Goal: Use online tool/utility: Utilize a website feature to perform a specific function

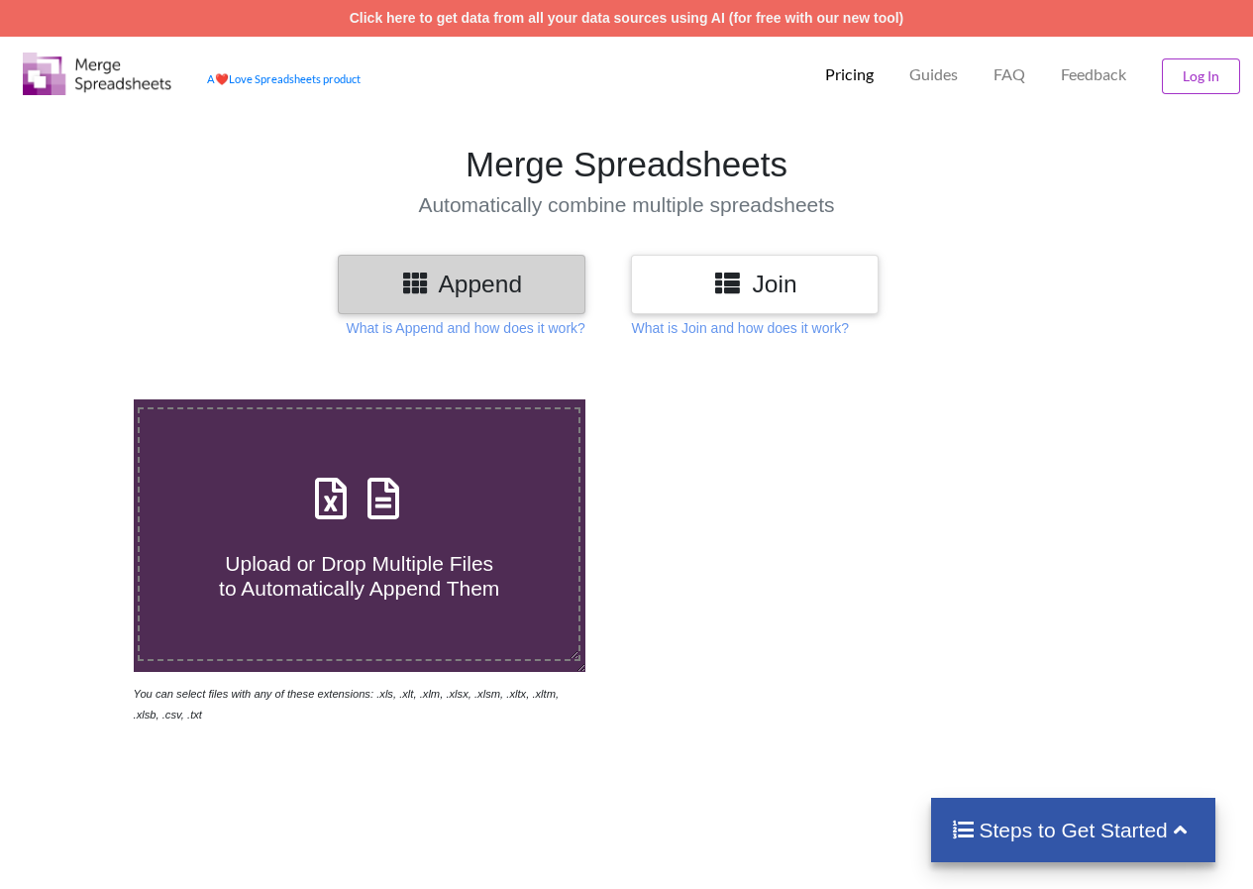
click at [408, 516] on span at bounding box center [359, 500] width 105 height 47
click at [82, 399] on input "Upload or Drop Multiple Files to Automatically Append Them" at bounding box center [82, 399] width 0 height 0
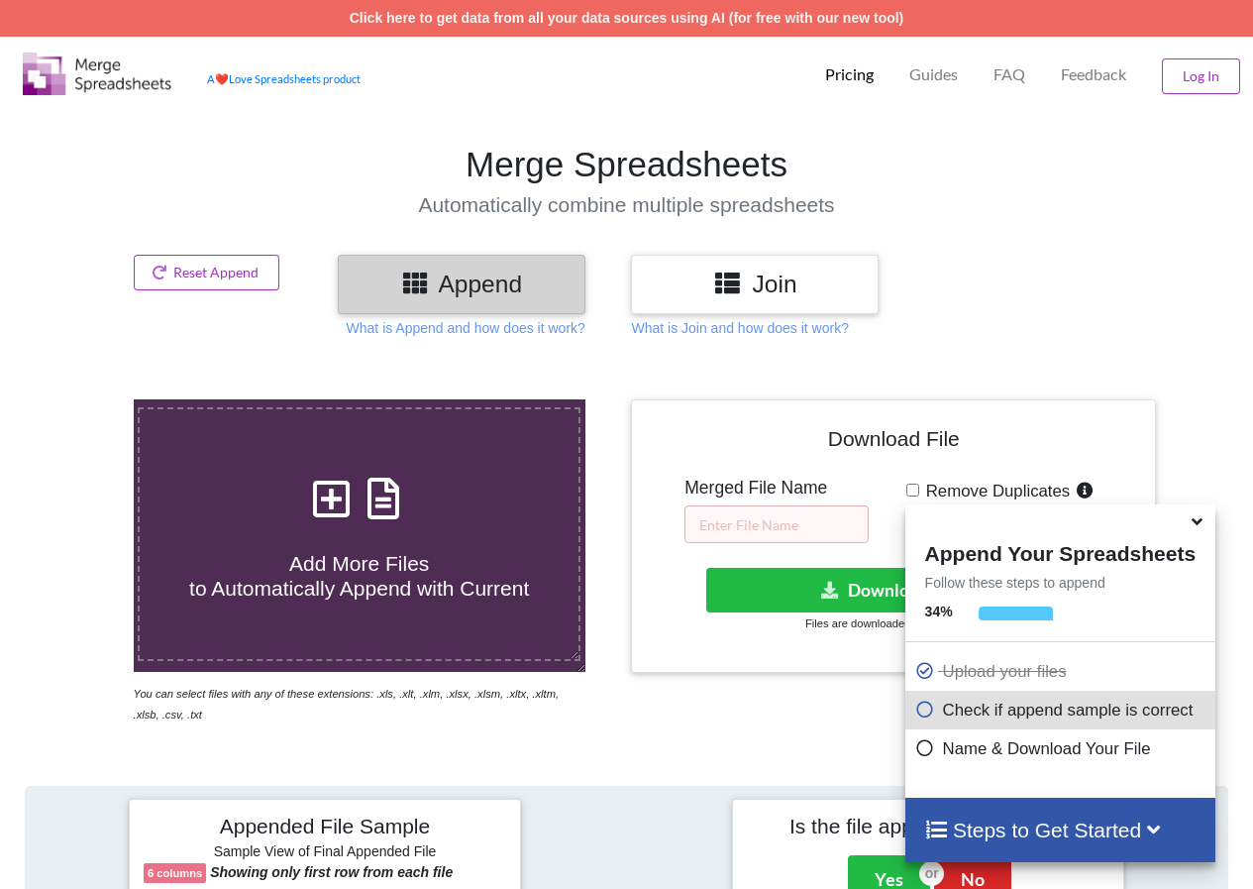
scroll to position [765, 0]
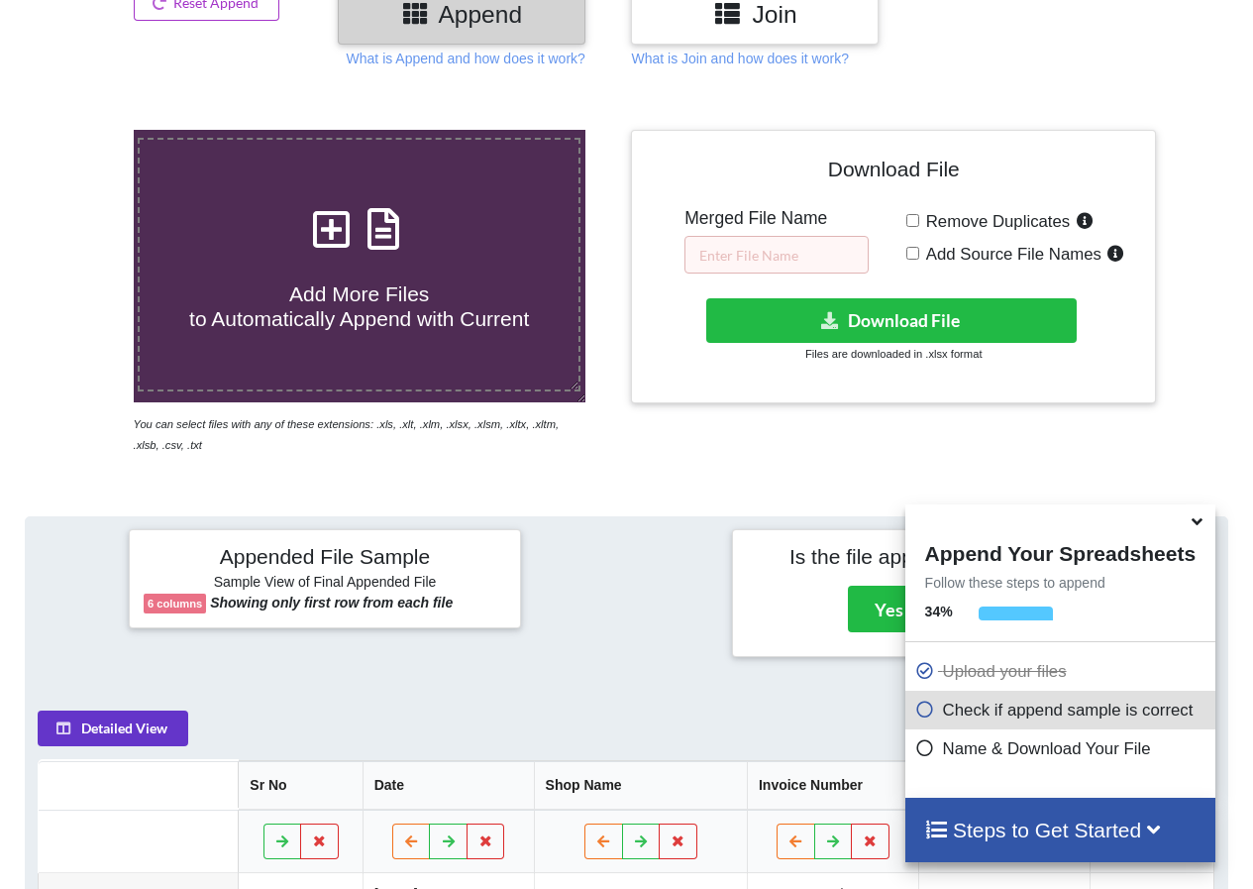
scroll to position [170, 0]
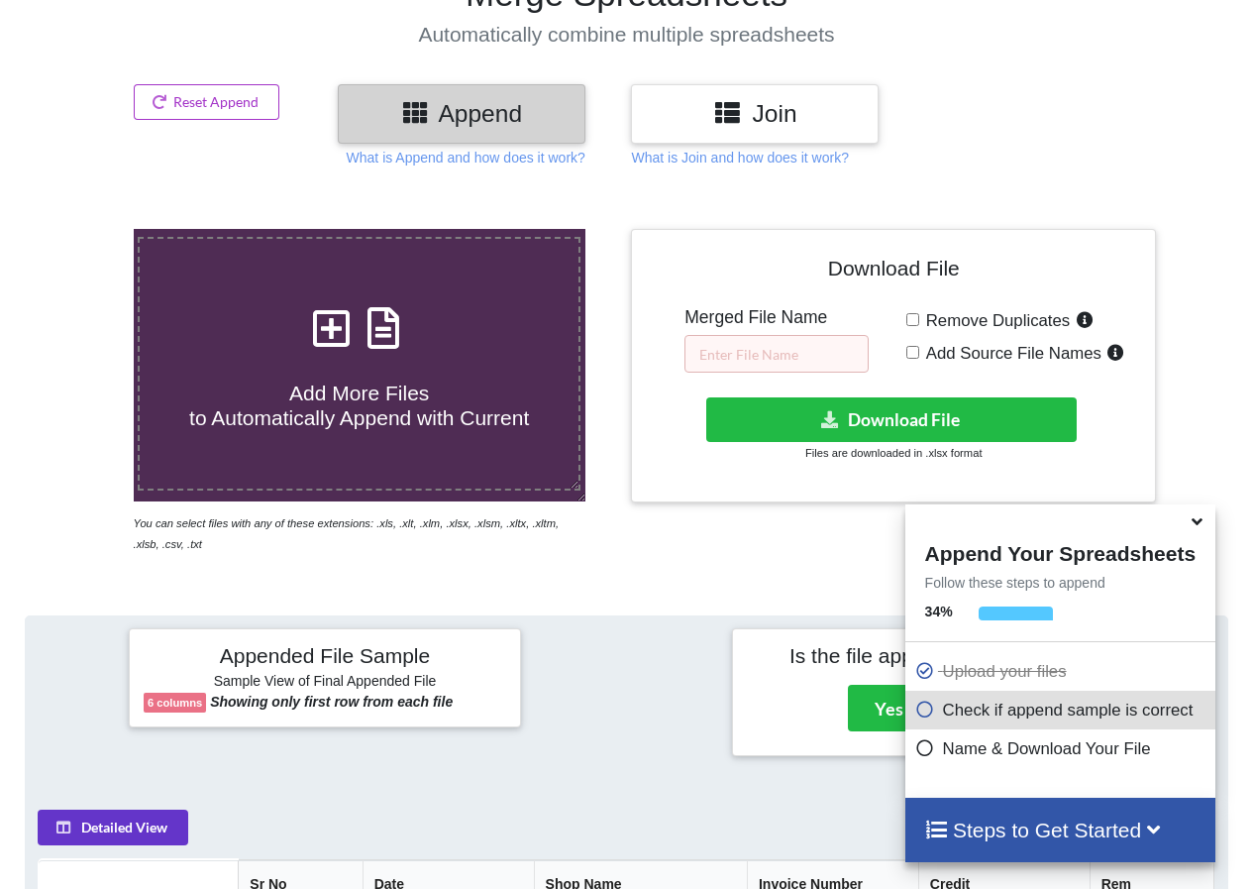
click at [1189, 527] on icon at bounding box center [1197, 518] width 21 height 18
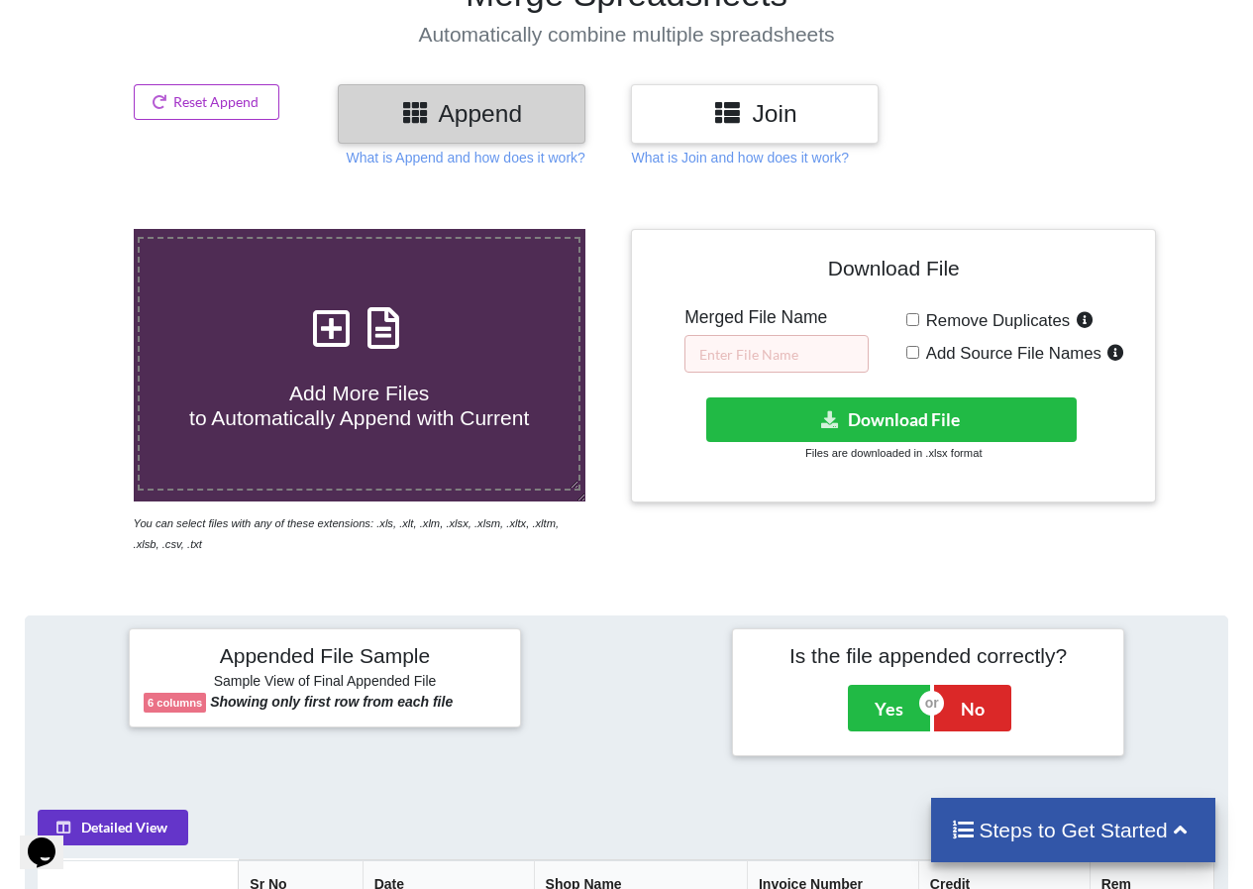
scroll to position [0, 0]
click at [782, 322] on h5 "Merged File Name" at bounding box center [777, 317] width 184 height 21
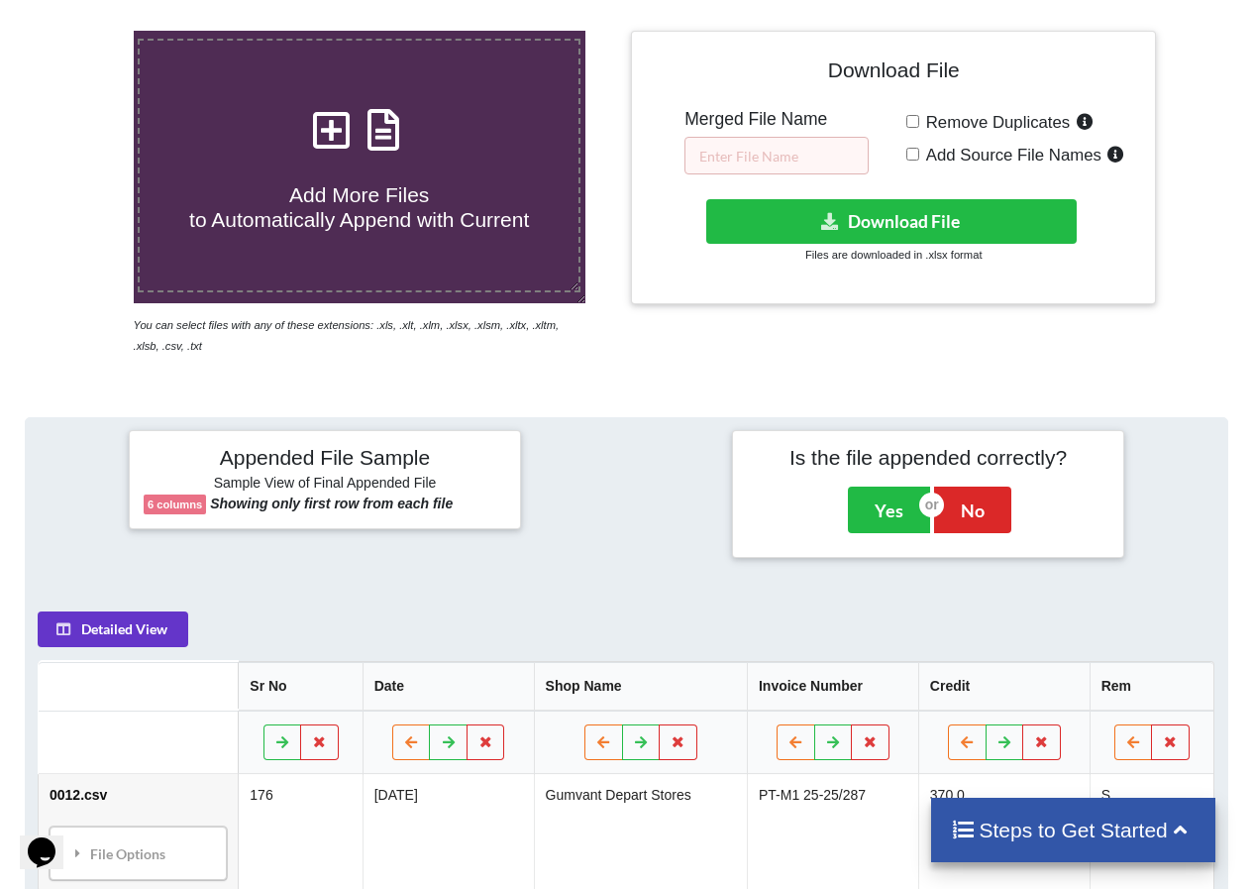
scroll to position [269, 0]
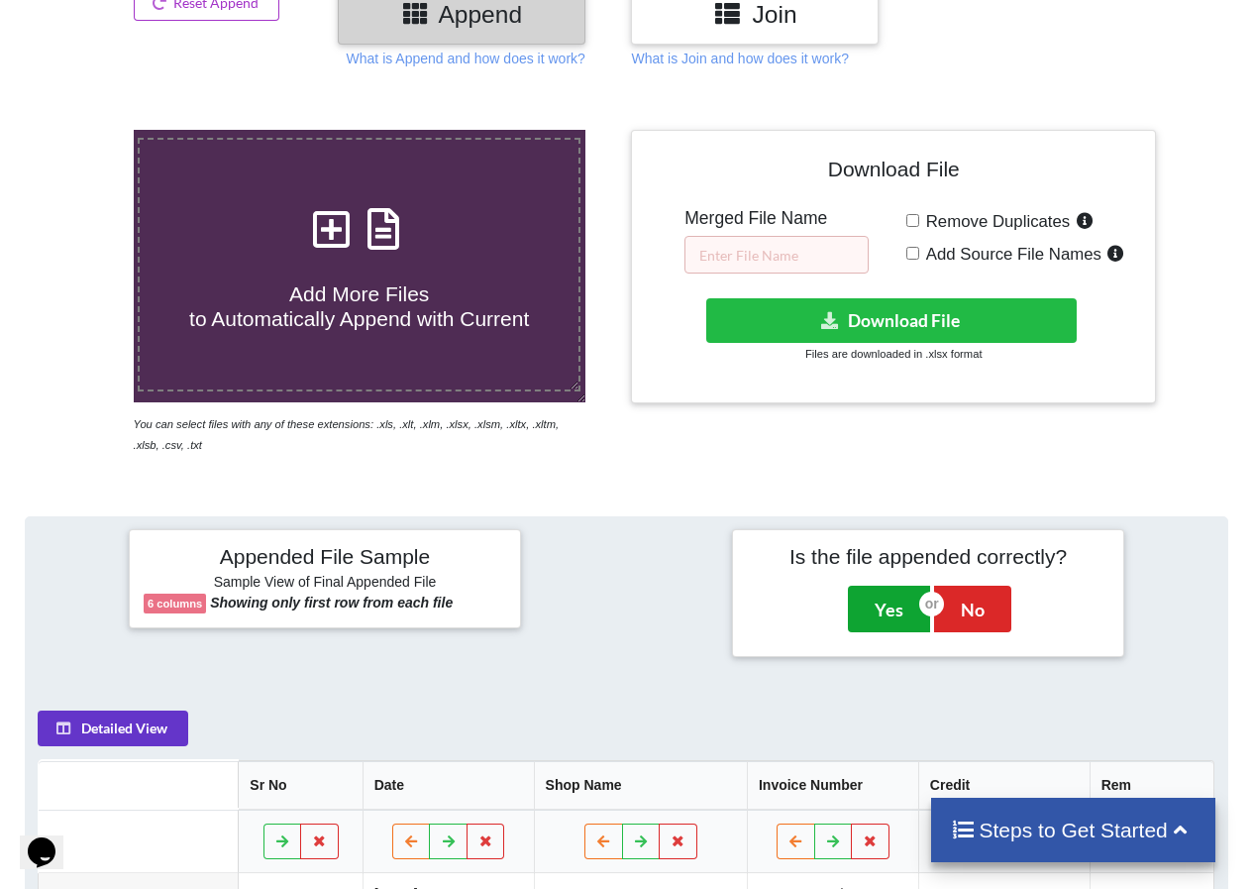
click at [900, 597] on button "Yes" at bounding box center [889, 609] width 82 height 46
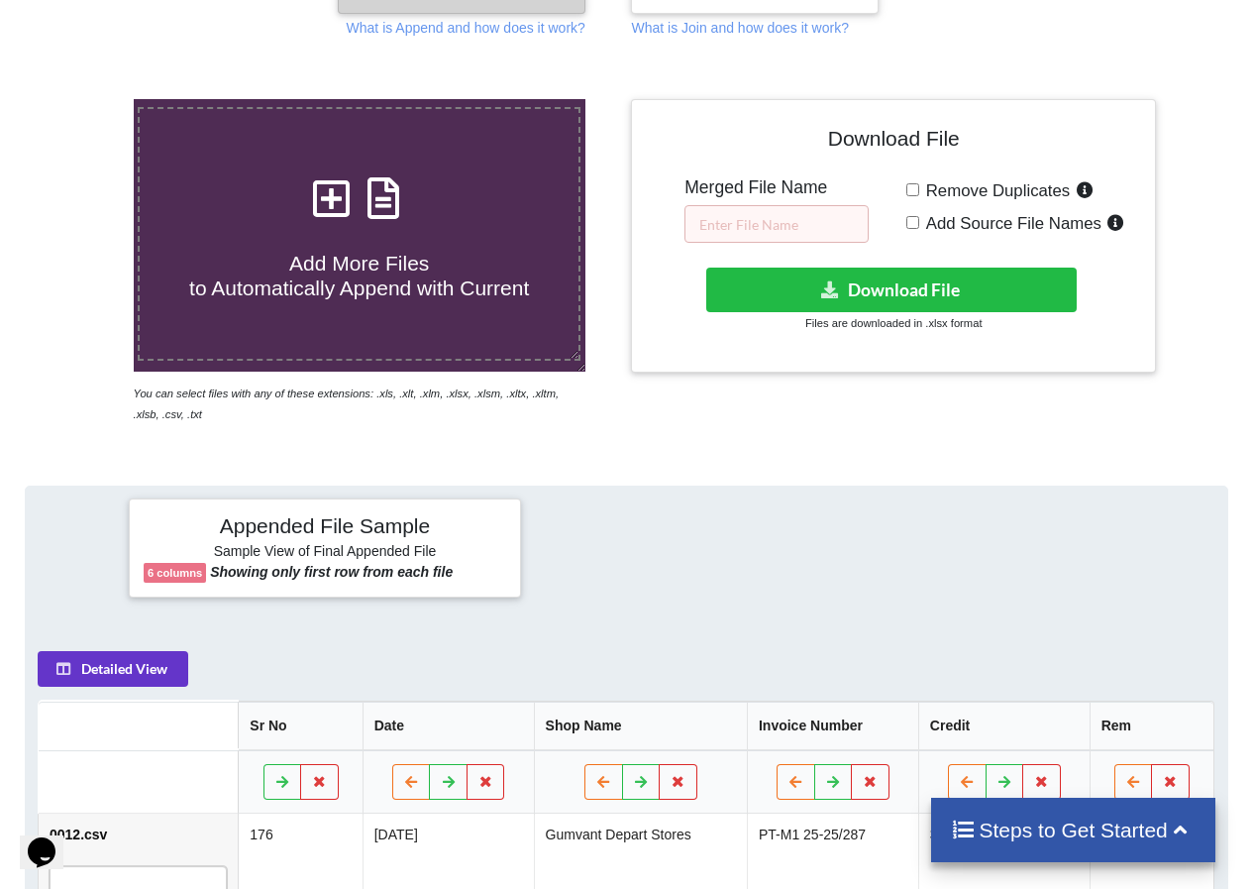
scroll to position [201, 0]
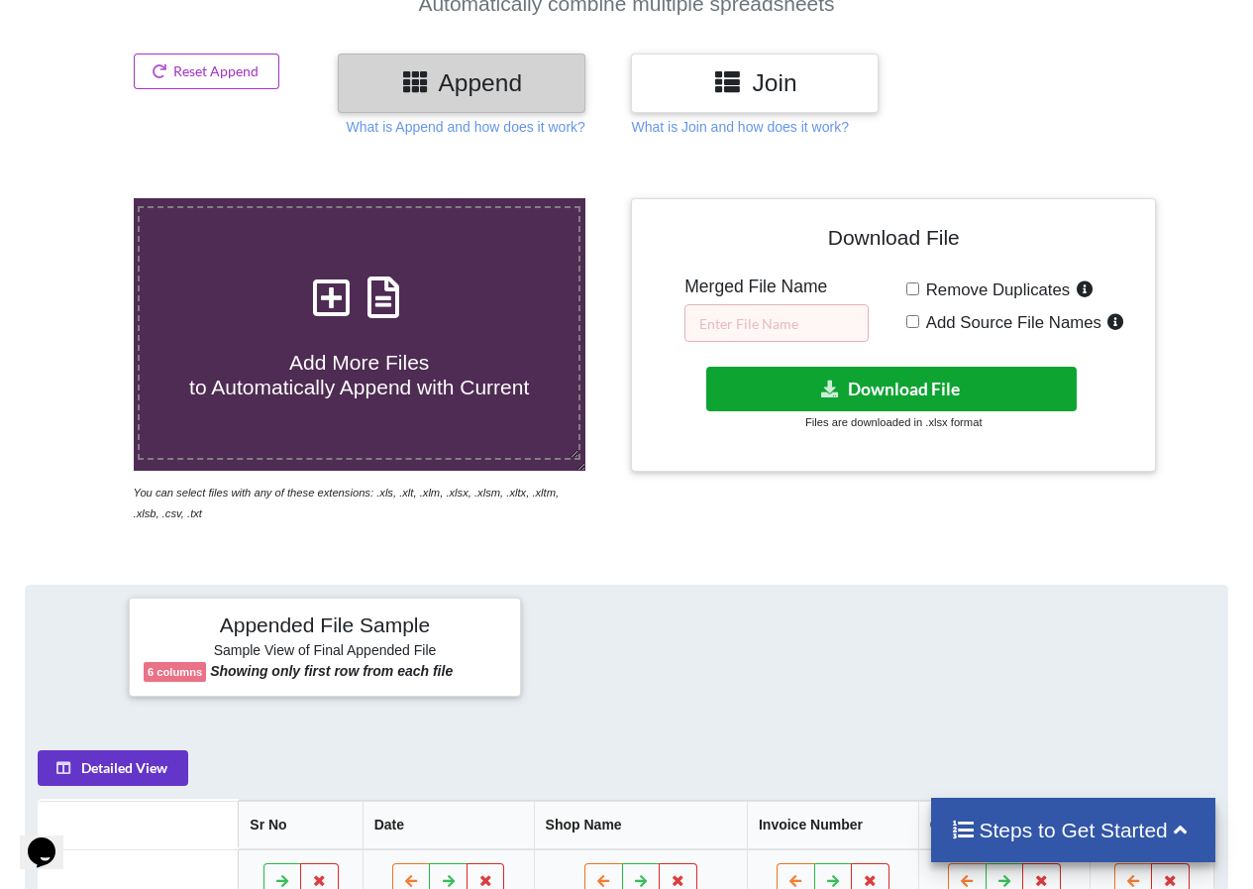
click at [900, 390] on button "Download File" at bounding box center [892, 389] width 372 height 45
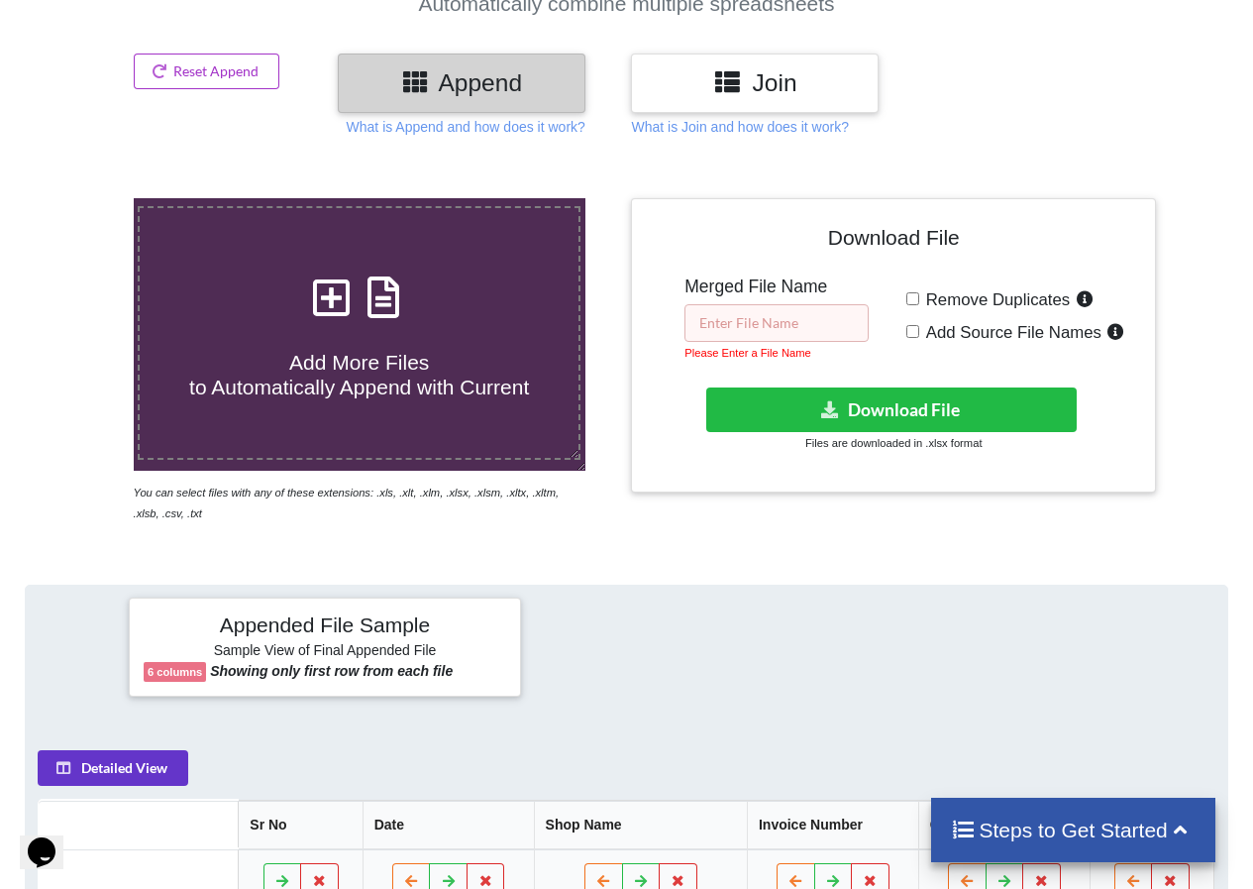
click at [848, 329] on input "text" at bounding box center [777, 323] width 184 height 38
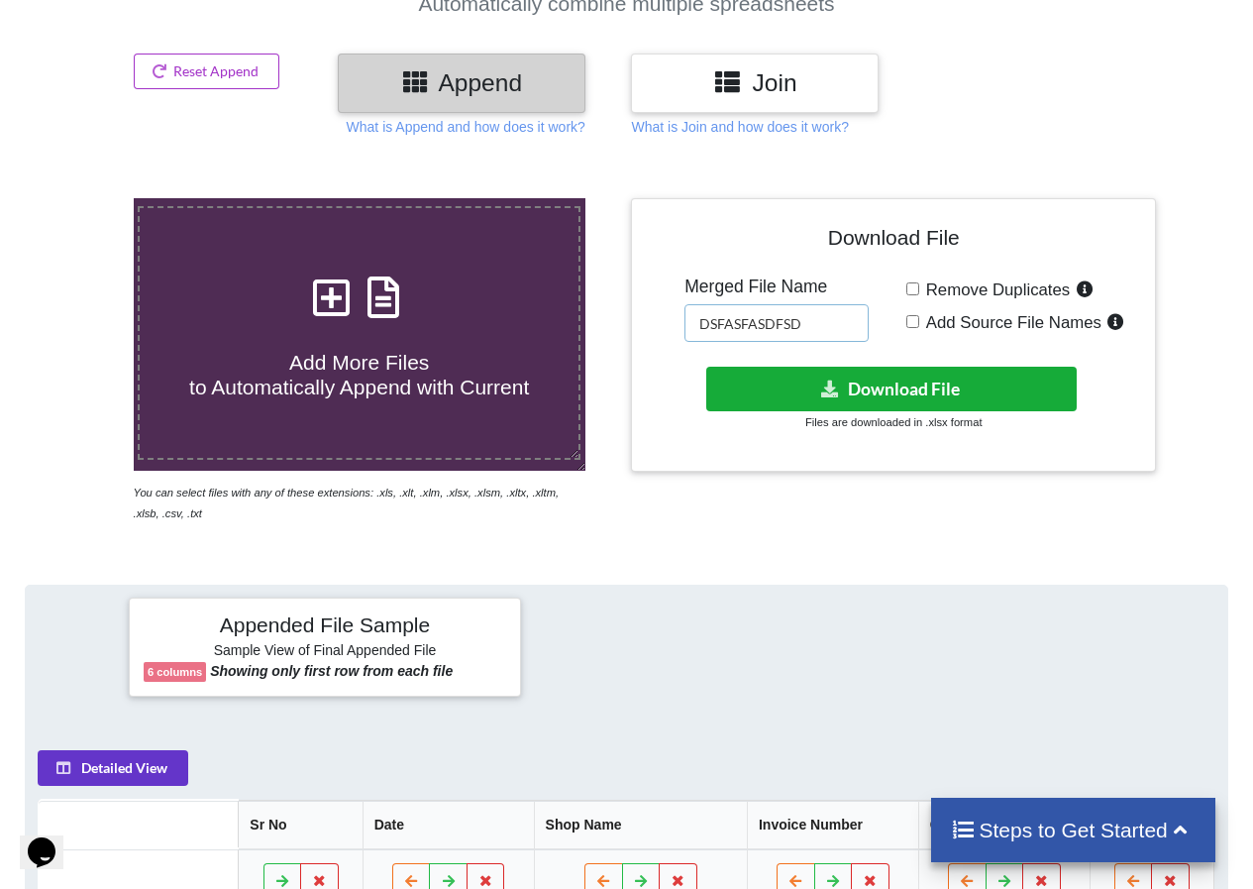
type input "DSFASFASDFSD"
click at [871, 383] on button "Download File" at bounding box center [892, 389] width 372 height 45
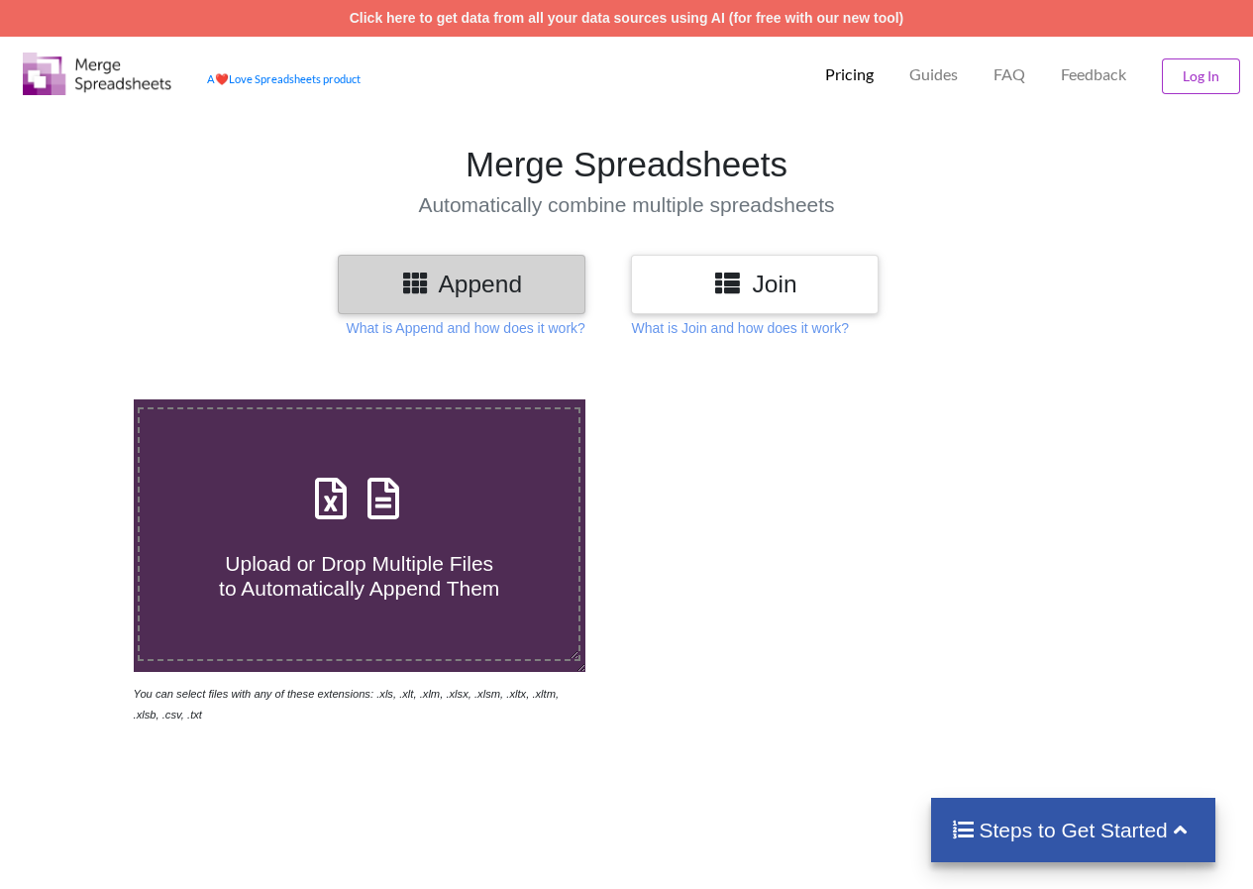
scroll to position [204, 0]
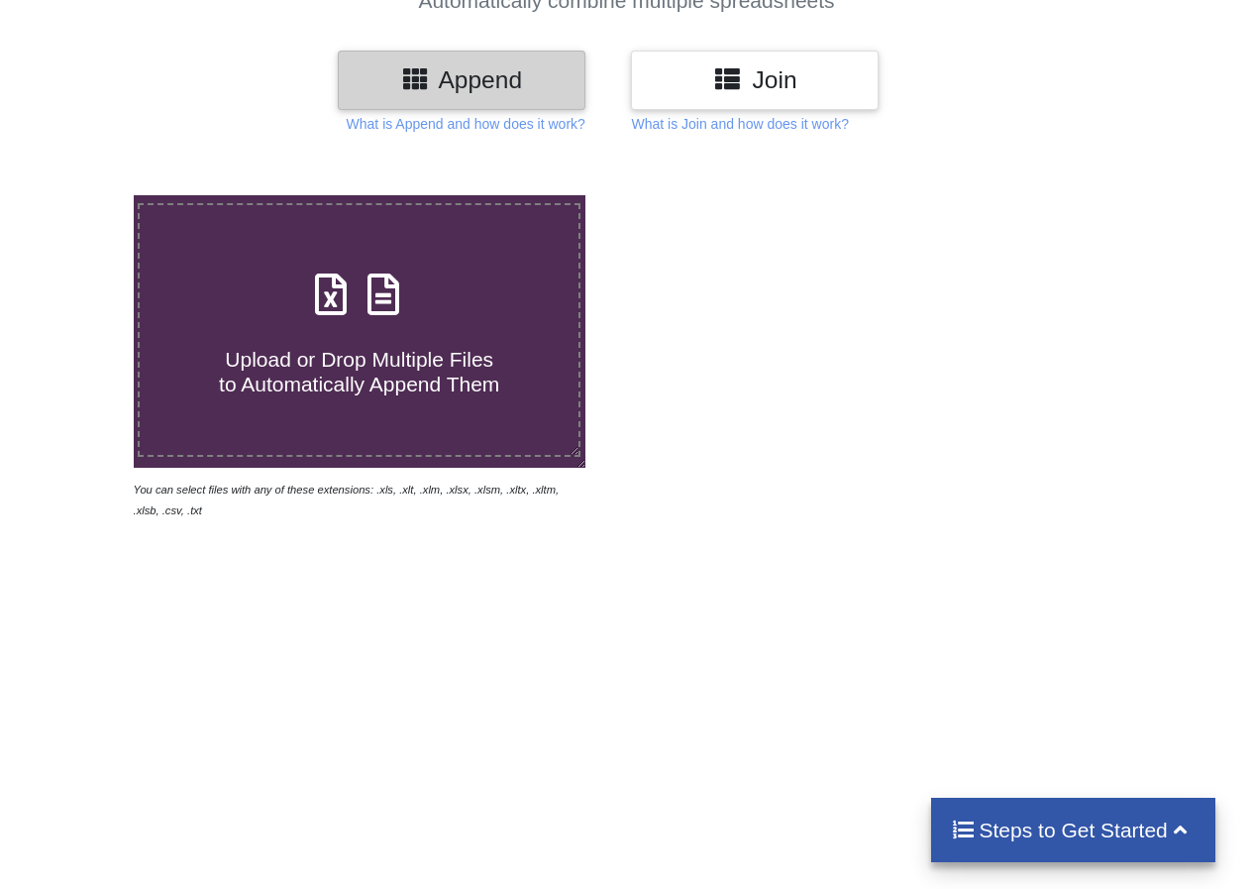
click at [427, 354] on span "Upload or Drop Multiple Files to Automatically Append Them" at bounding box center [359, 372] width 280 height 48
click at [82, 195] on input "Upload or Drop Multiple Files to Automatically Append Them" at bounding box center [82, 195] width 0 height 0
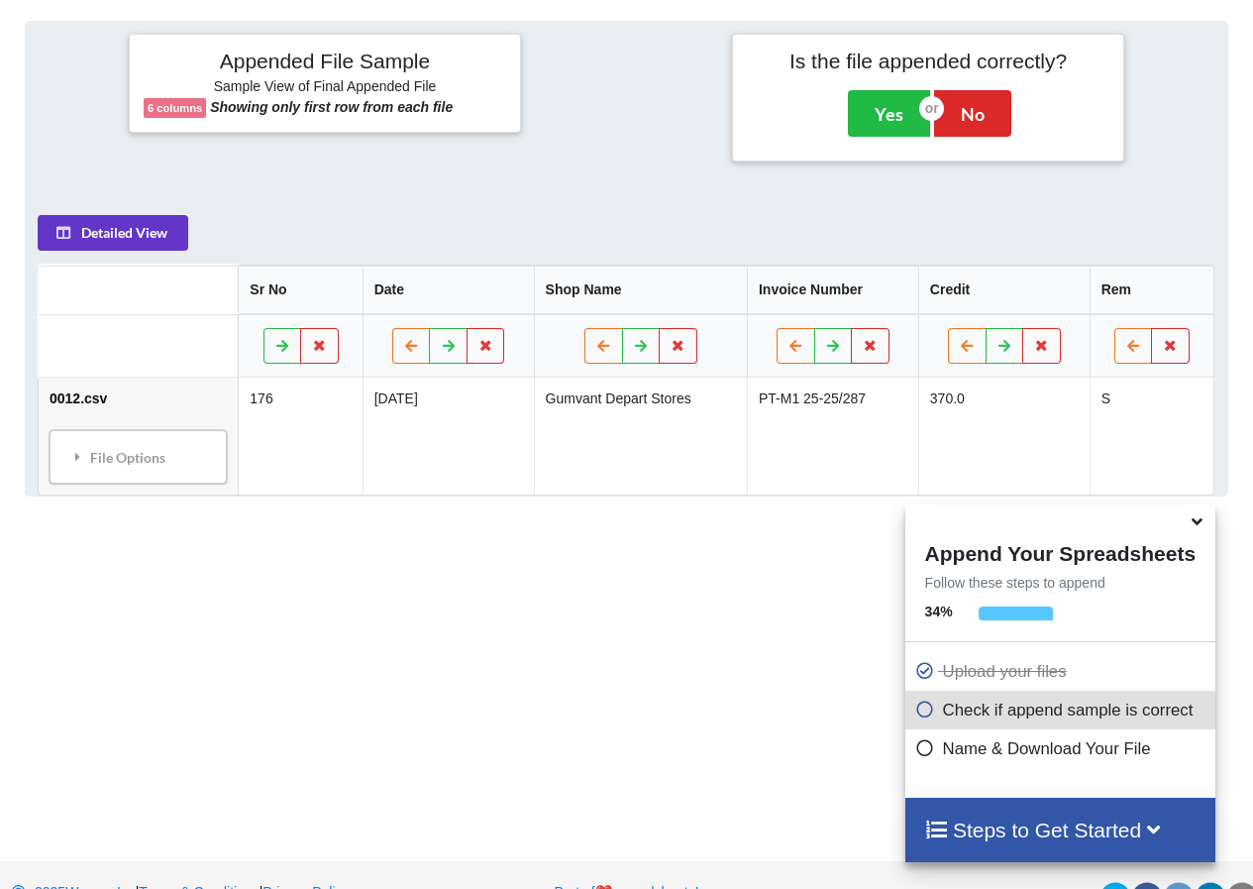
scroll to position [468, 0]
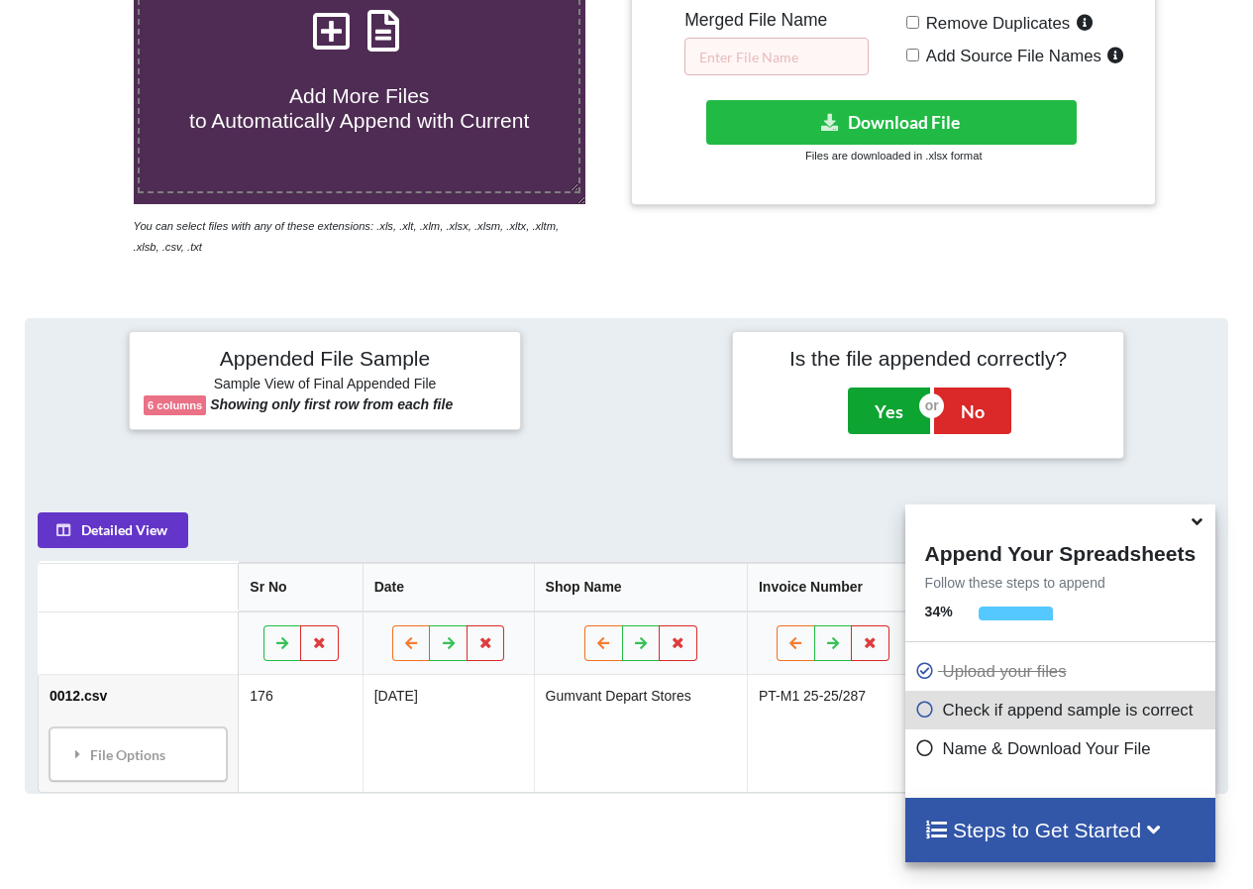
click at [868, 402] on button "Yes" at bounding box center [889, 410] width 82 height 46
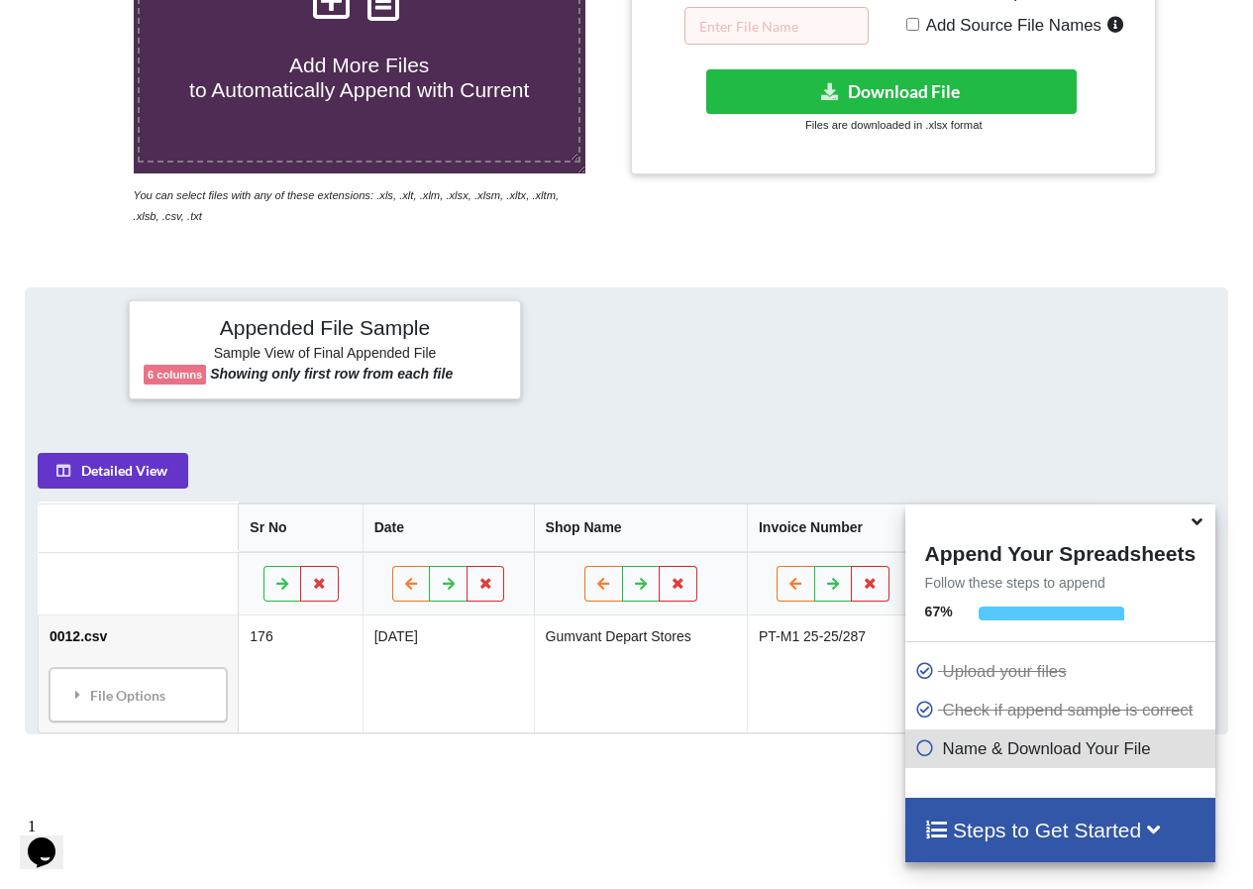
scroll to position [399, 0]
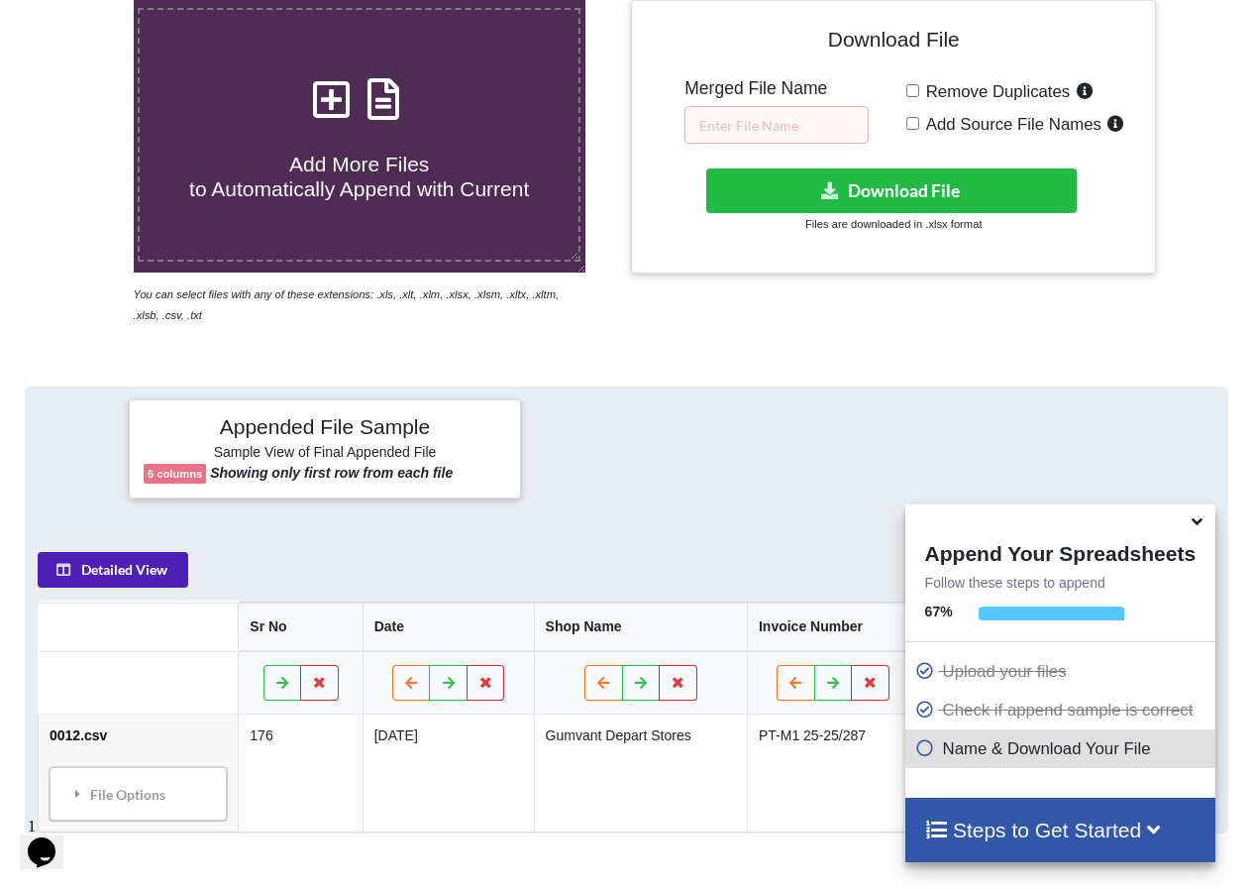
click at [102, 563] on button "Detailed View" at bounding box center [113, 570] width 151 height 36
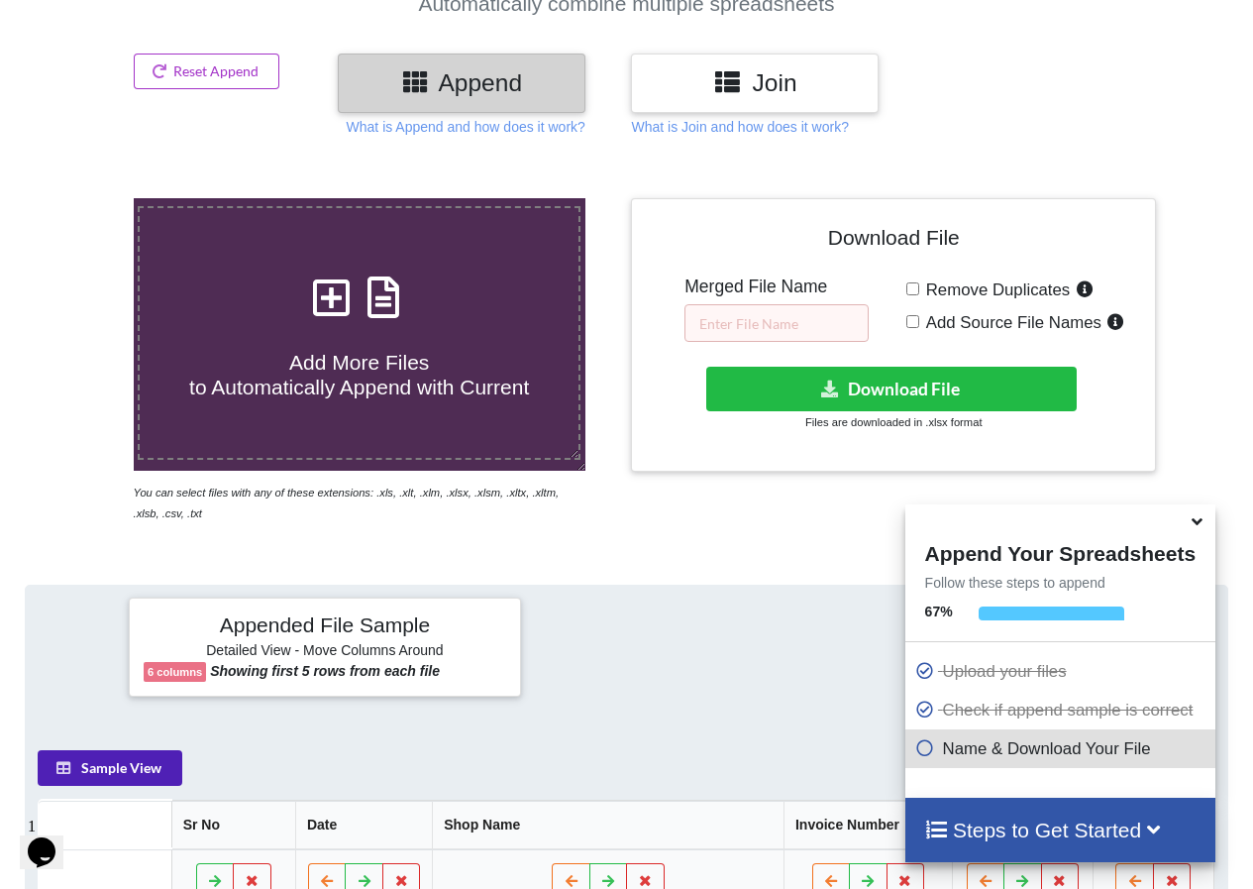
scroll to position [102, 0]
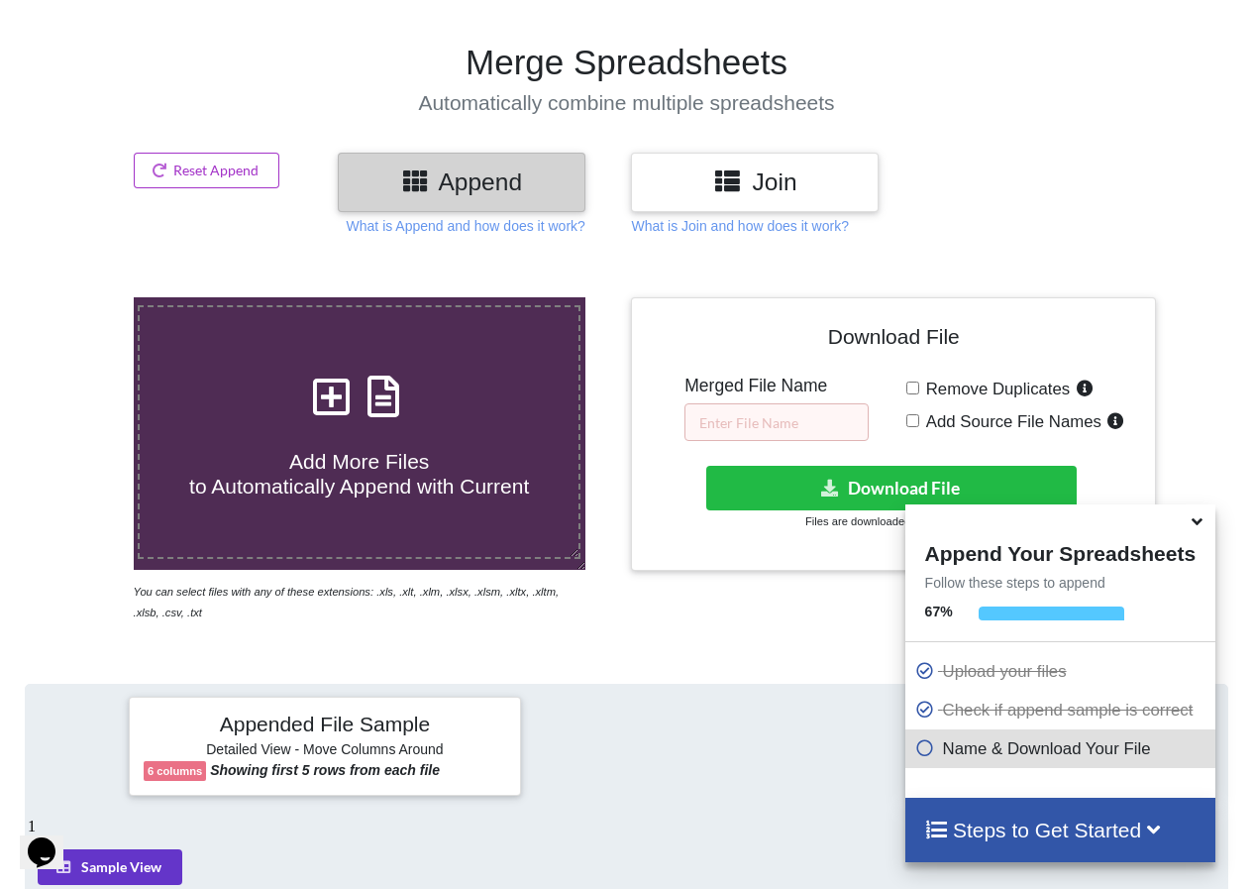
click at [392, 474] on span "Add More Files to Automatically Append with Current" at bounding box center [359, 474] width 340 height 48
click at [82, 297] on input "Add More Files to Automatically Append with Current" at bounding box center [82, 297] width 0 height 0
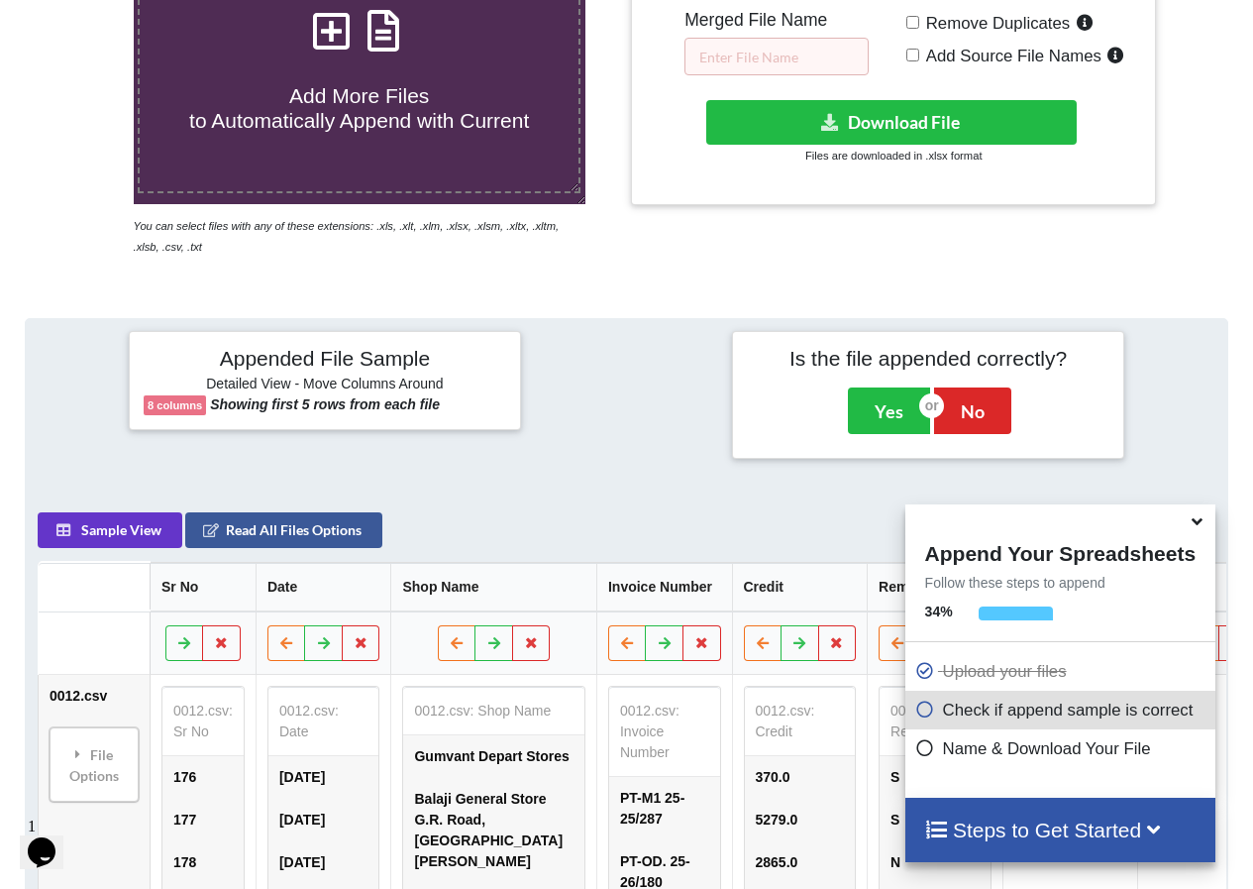
scroll to position [71, 0]
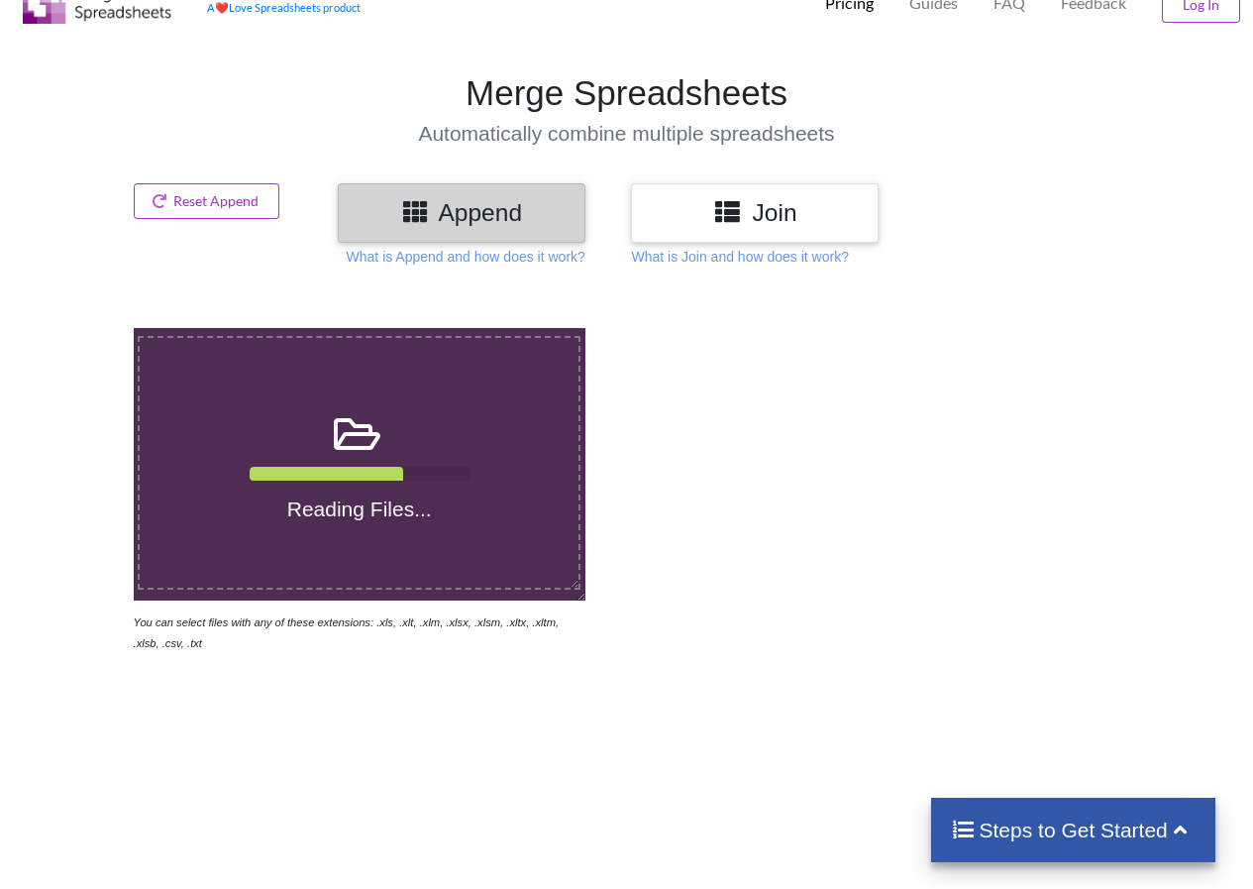
scroll to position [765, 0]
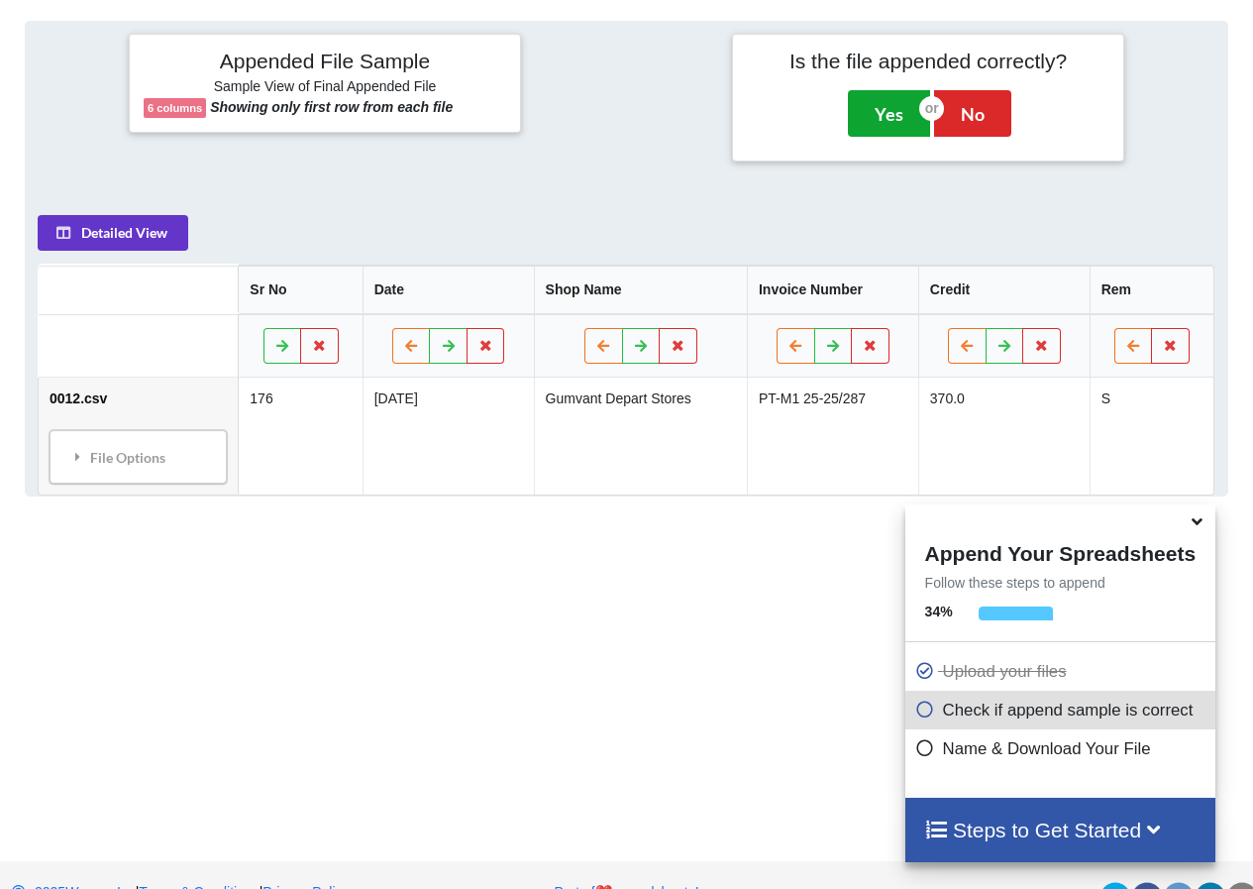
click at [891, 100] on button "Yes" at bounding box center [889, 113] width 82 height 46
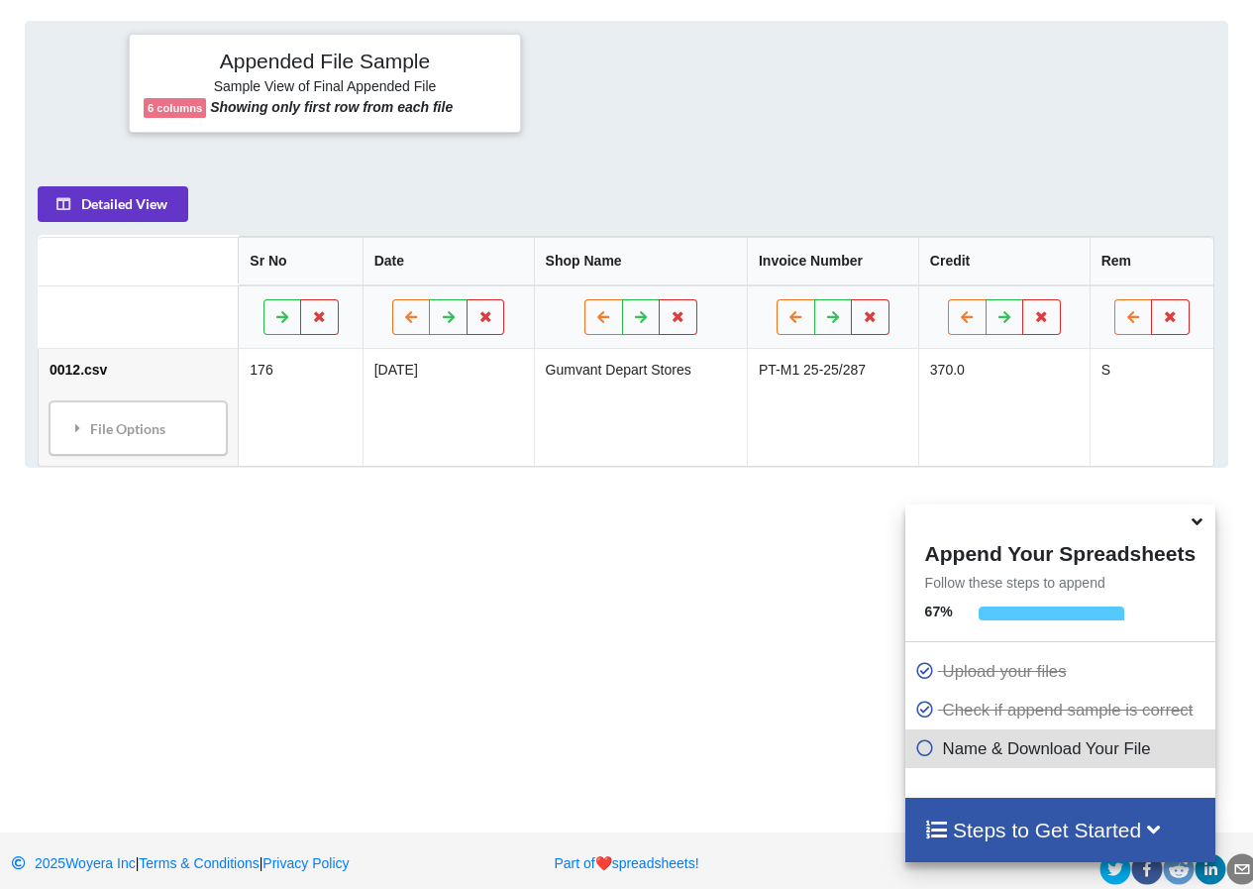
scroll to position [399, 0]
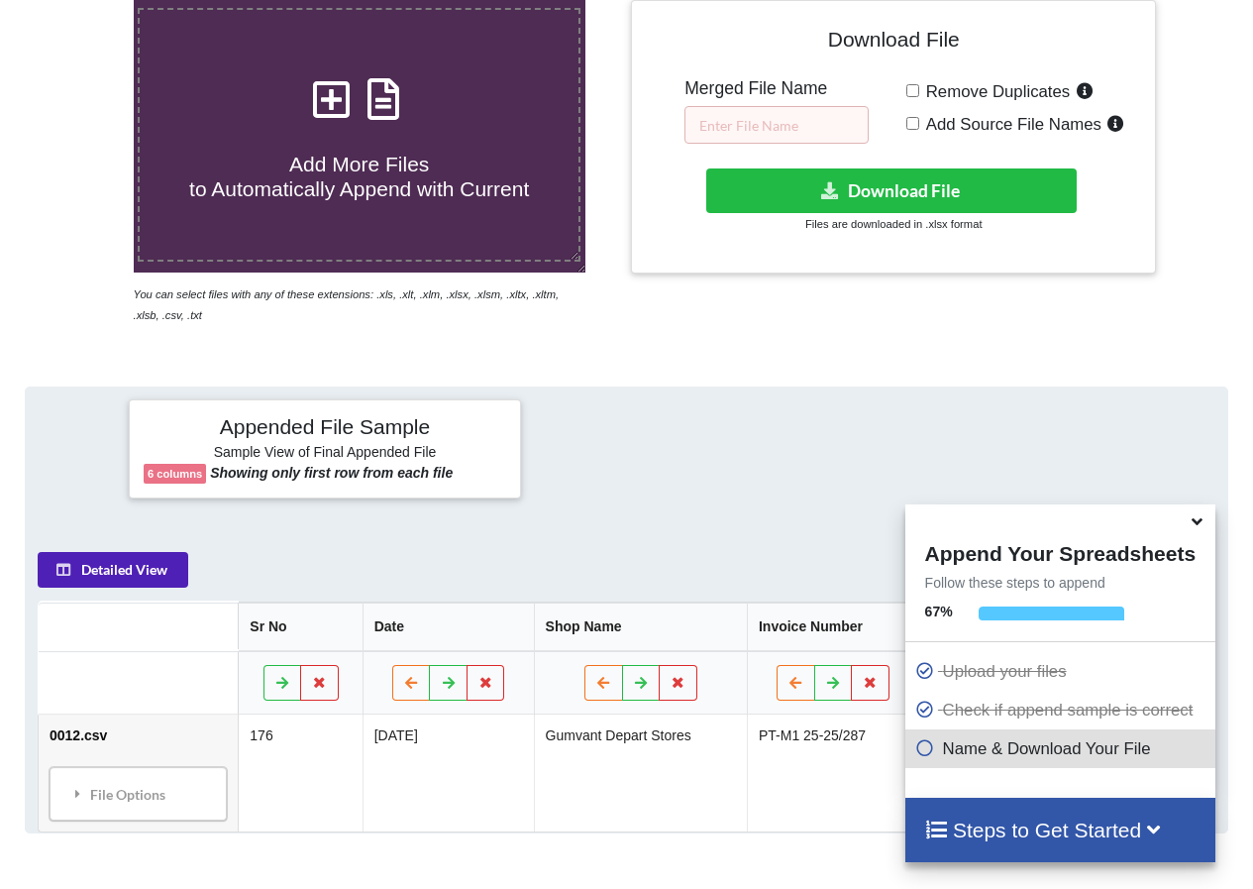
click at [135, 552] on button "Detailed View" at bounding box center [113, 570] width 151 height 36
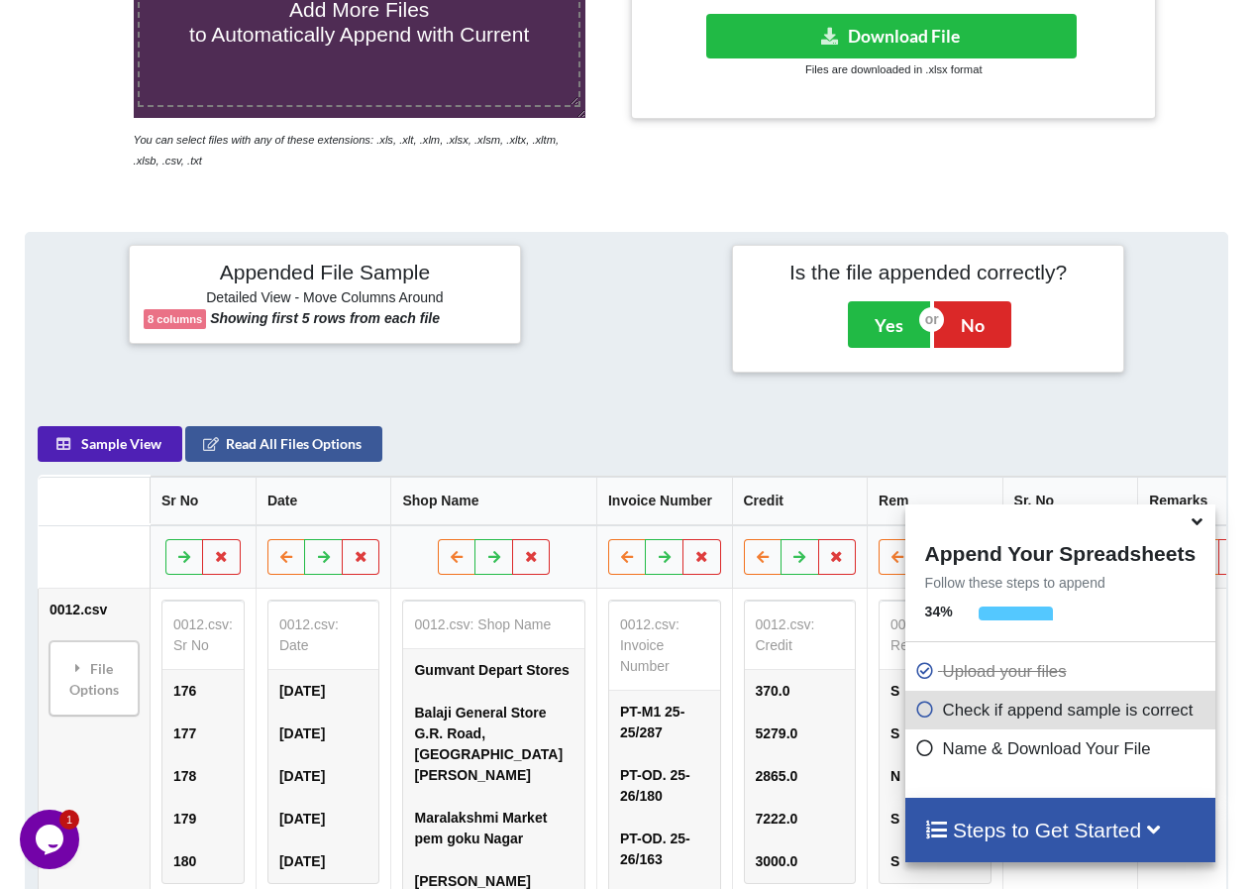
scroll to position [455, 0]
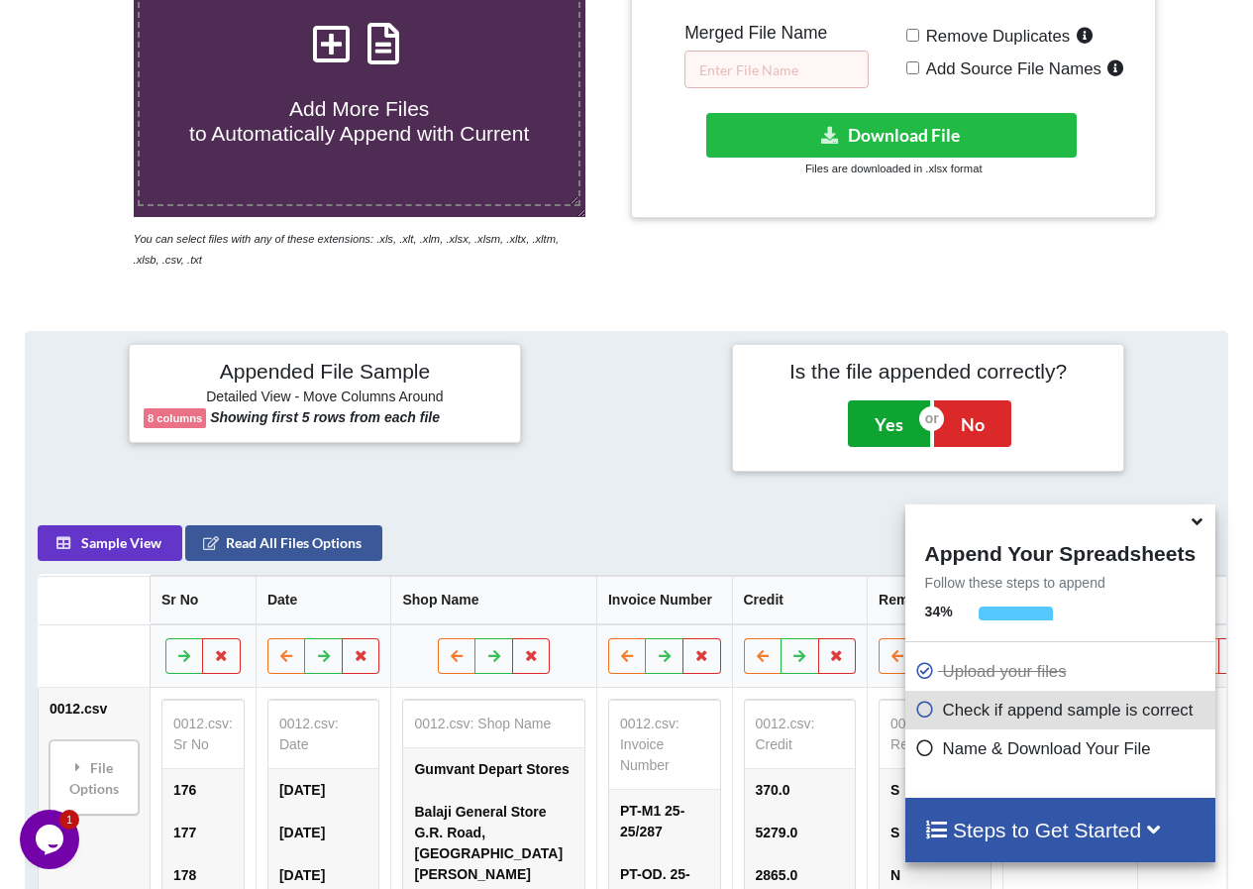
click at [857, 403] on button "Yes" at bounding box center [889, 423] width 82 height 46
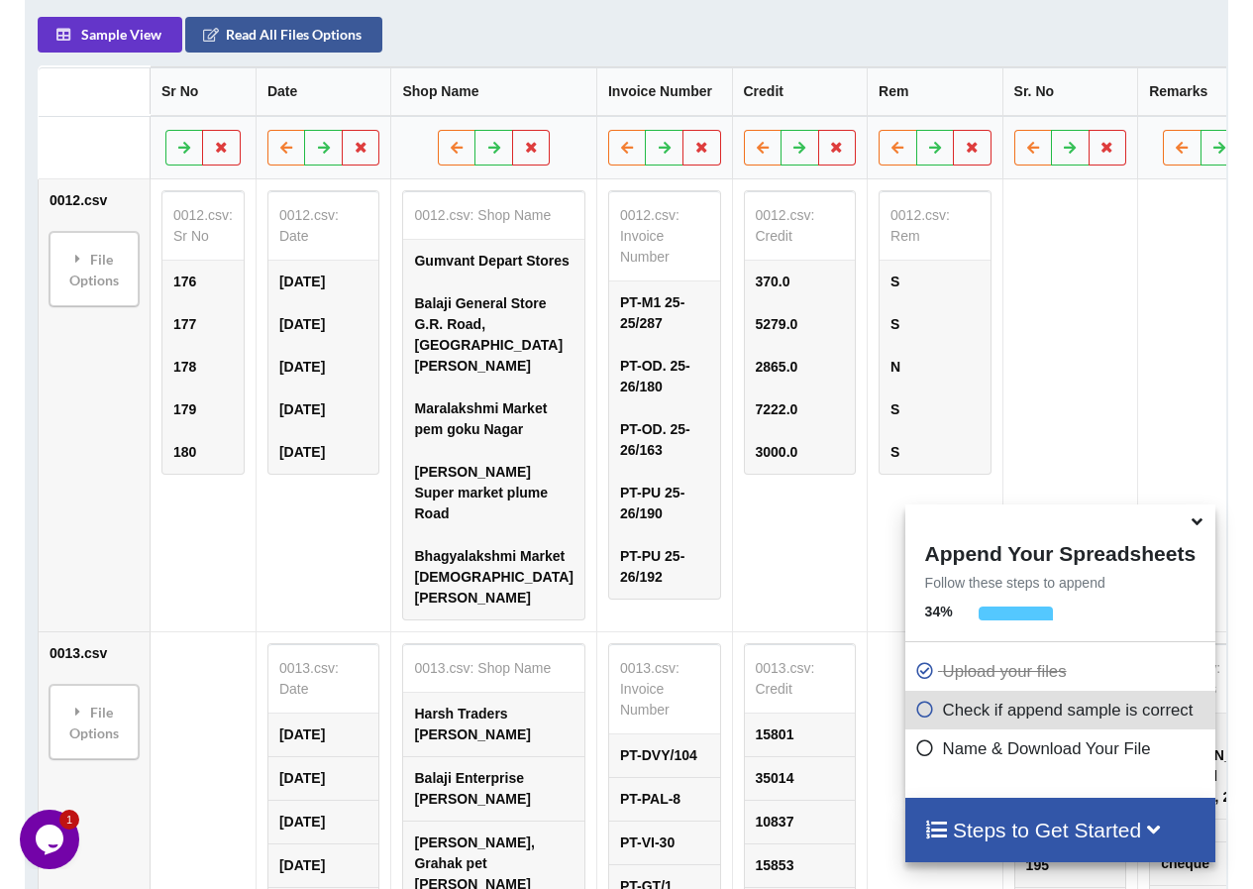
scroll to position [765, 0]
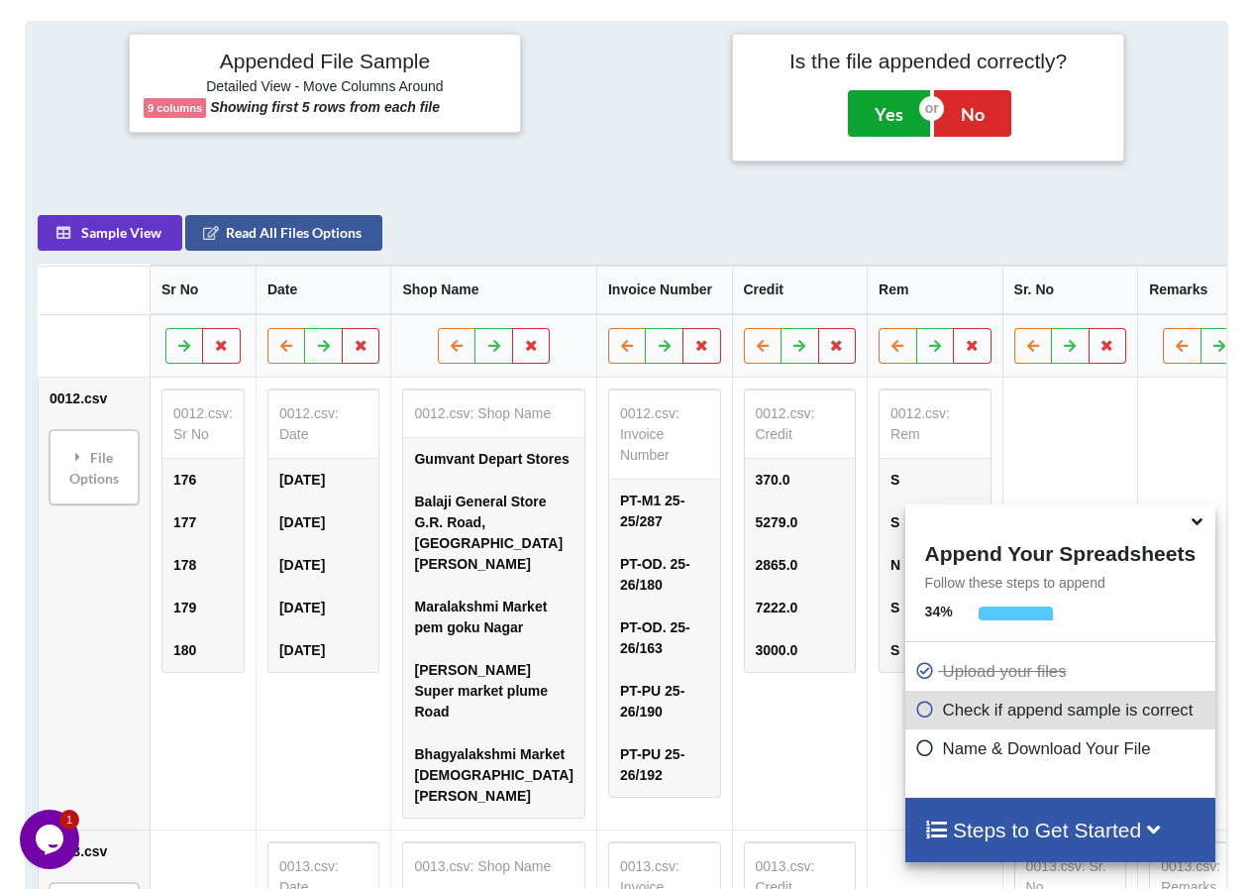
click at [896, 106] on button "Yes" at bounding box center [889, 113] width 82 height 46
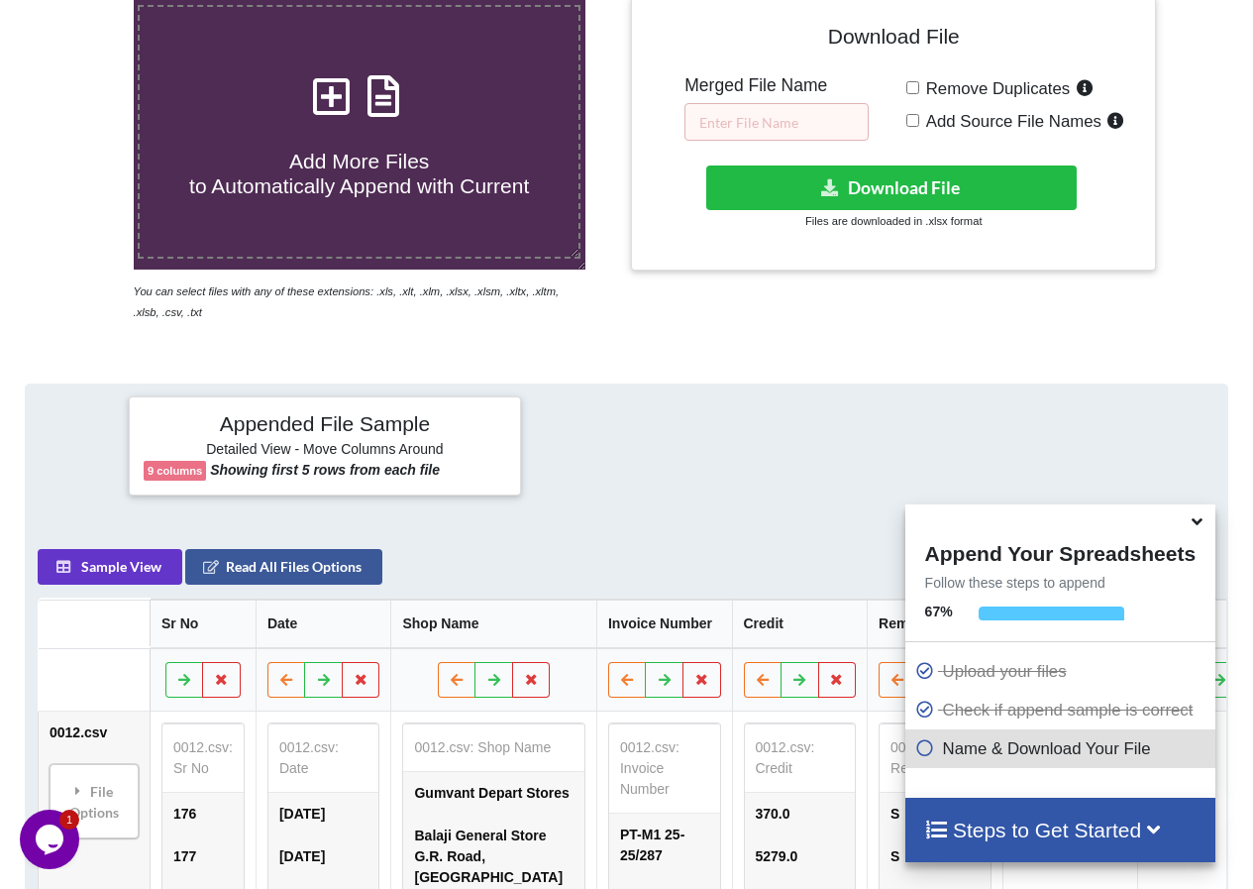
scroll to position [0, 0]
